Goal: Navigation & Orientation: Find specific page/section

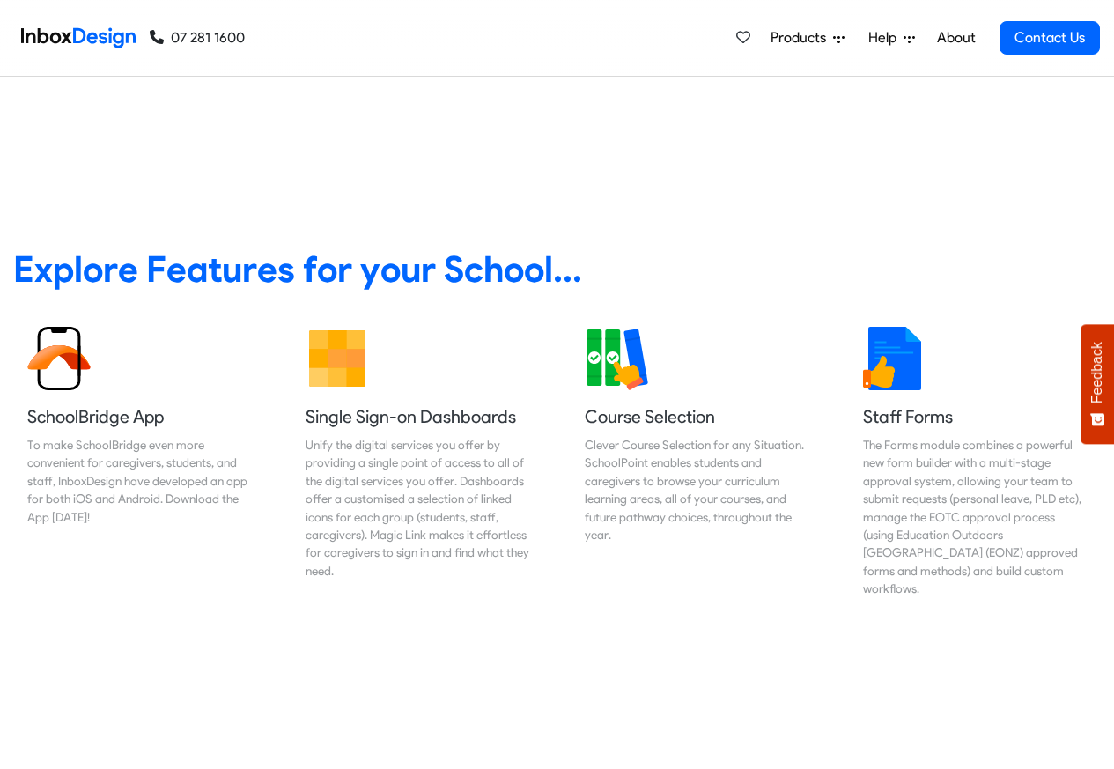
scroll to position [740, 0]
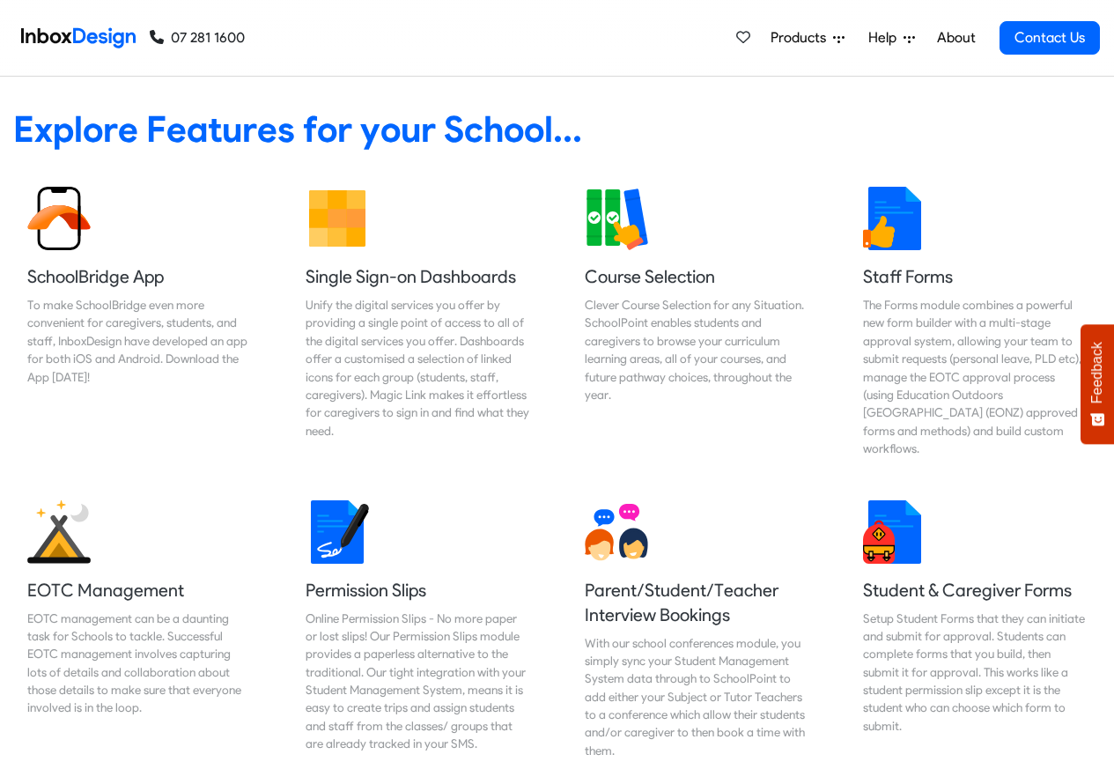
click at [832, 38] on span "Products" at bounding box center [802, 37] width 63 height 21
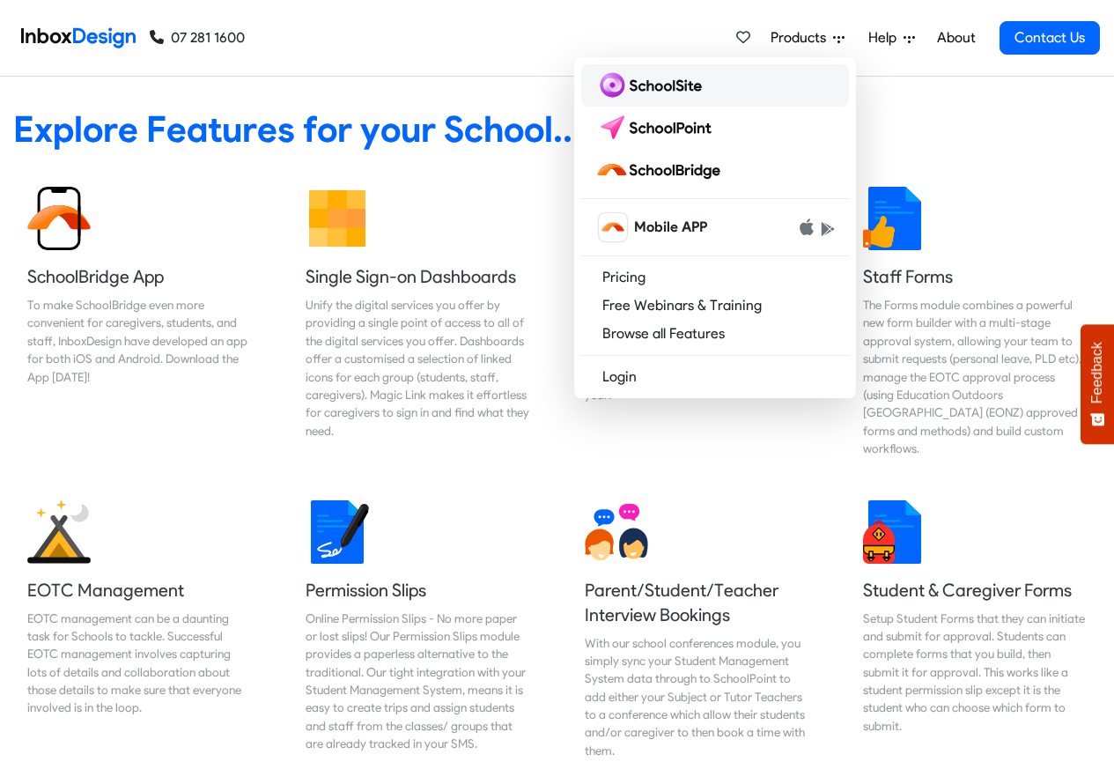
click at [653, 85] on img at bounding box center [652, 85] width 114 height 28
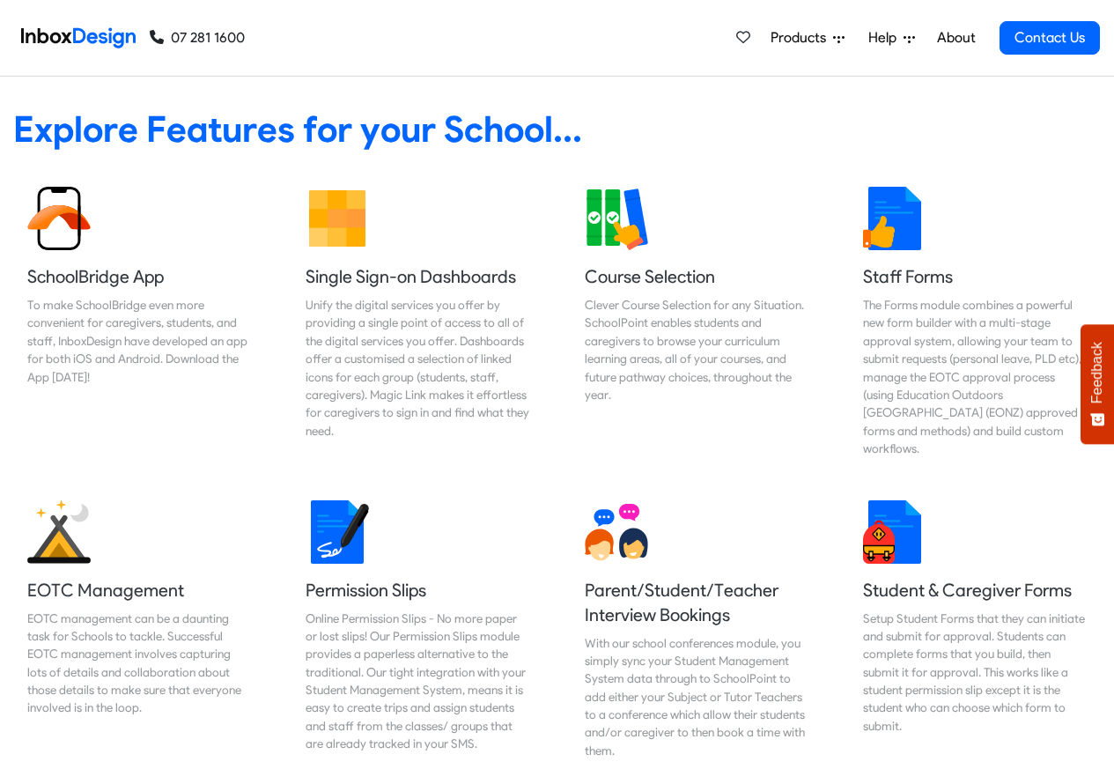
scroll to position [1678, 0]
